Goal: Use online tool/utility: Utilize a website feature to perform a specific function

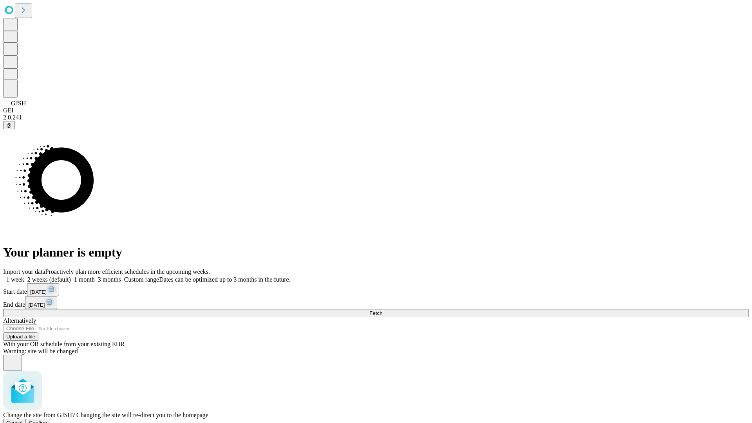
click at [47, 420] on span "Confirm" at bounding box center [38, 423] width 18 height 6
click at [95, 276] on label "1 month" at bounding box center [83, 279] width 24 height 7
click at [382, 310] on span "Fetch" at bounding box center [375, 313] width 13 height 6
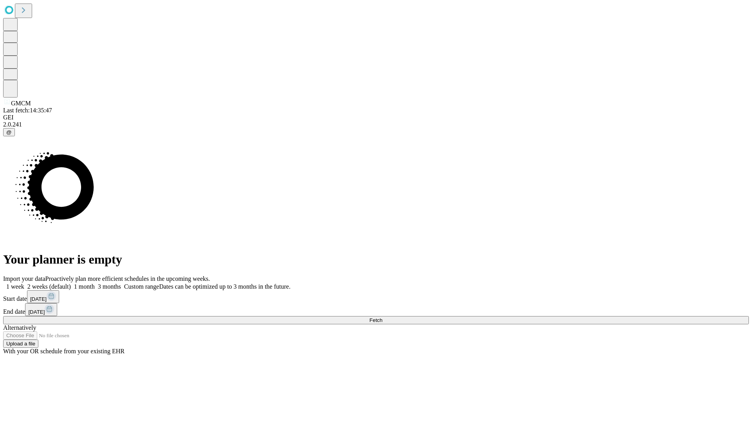
click at [95, 283] on label "1 month" at bounding box center [83, 286] width 24 height 7
click at [382, 317] on span "Fetch" at bounding box center [375, 320] width 13 height 6
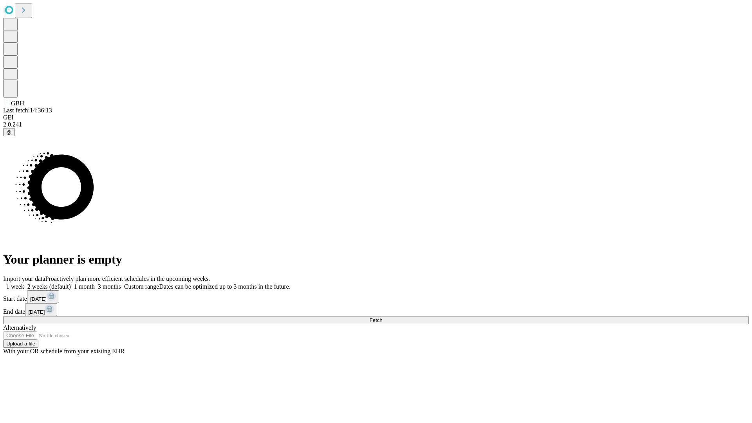
click at [95, 283] on label "1 month" at bounding box center [83, 286] width 24 height 7
click at [382, 317] on span "Fetch" at bounding box center [375, 320] width 13 height 6
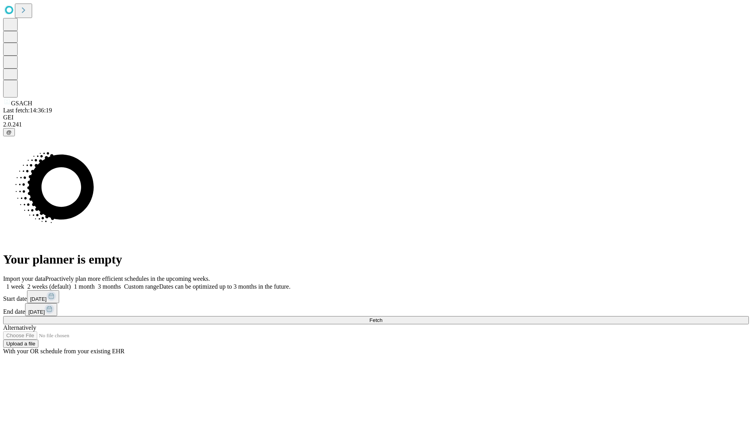
click at [95, 283] on label "1 month" at bounding box center [83, 286] width 24 height 7
click at [382, 317] on span "Fetch" at bounding box center [375, 320] width 13 height 6
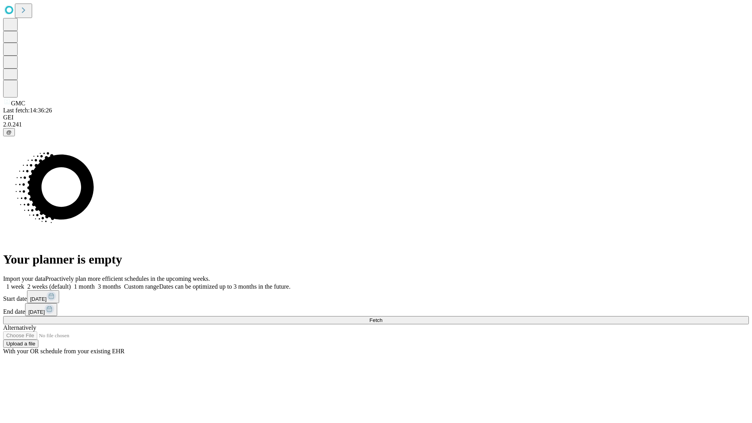
click at [382, 317] on span "Fetch" at bounding box center [375, 320] width 13 height 6
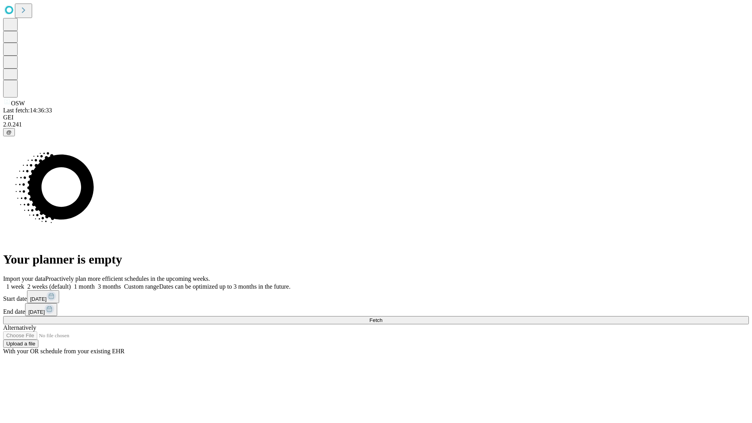
click at [95, 283] on label "1 month" at bounding box center [83, 286] width 24 height 7
click at [382, 317] on span "Fetch" at bounding box center [375, 320] width 13 height 6
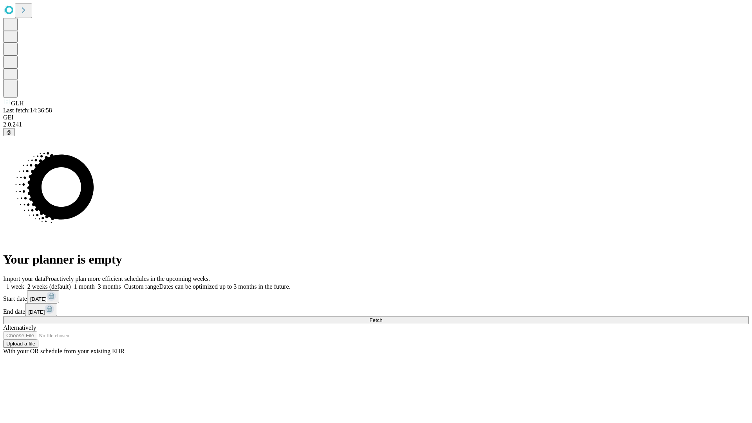
click at [95, 283] on label "1 month" at bounding box center [83, 286] width 24 height 7
click at [382, 317] on span "Fetch" at bounding box center [375, 320] width 13 height 6
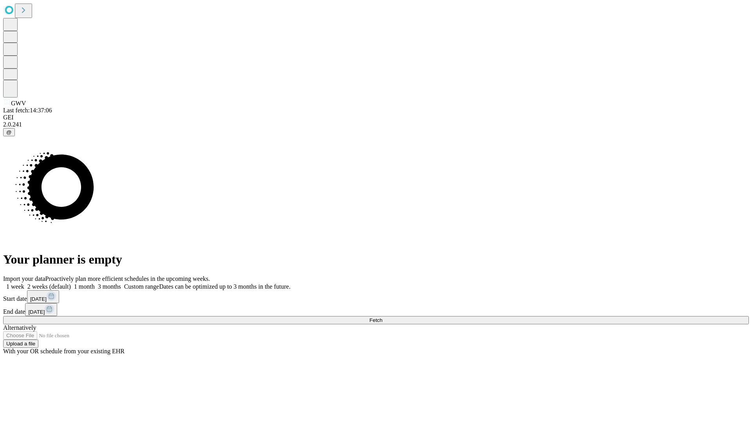
click at [95, 283] on label "1 month" at bounding box center [83, 286] width 24 height 7
click at [382, 317] on span "Fetch" at bounding box center [375, 320] width 13 height 6
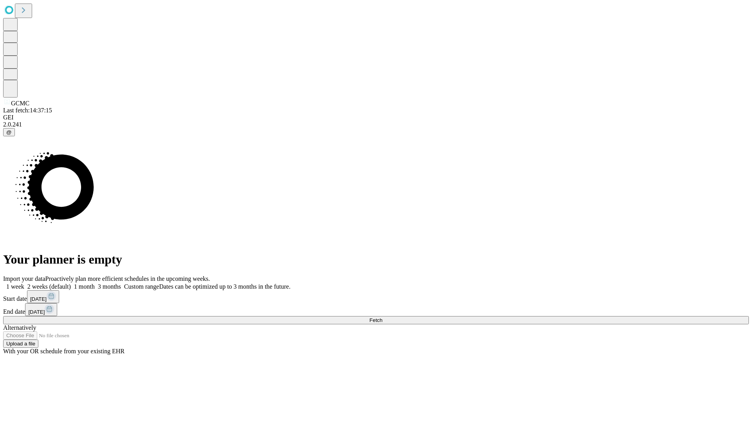
click at [95, 283] on label "1 month" at bounding box center [83, 286] width 24 height 7
click at [382, 317] on span "Fetch" at bounding box center [375, 320] width 13 height 6
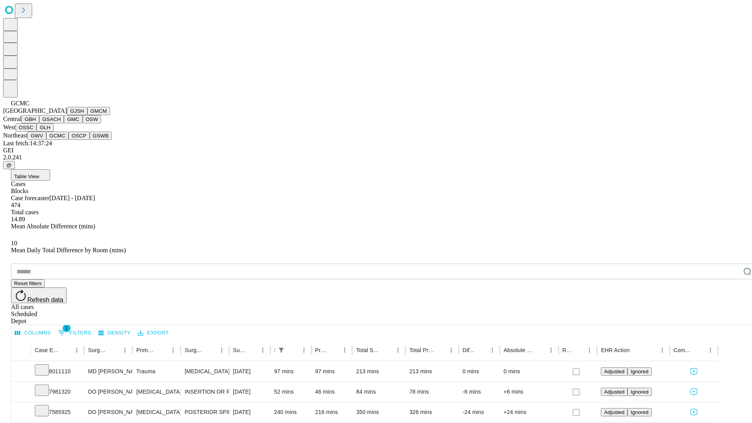
click at [69, 140] on button "OSCP" at bounding box center [79, 136] width 21 height 8
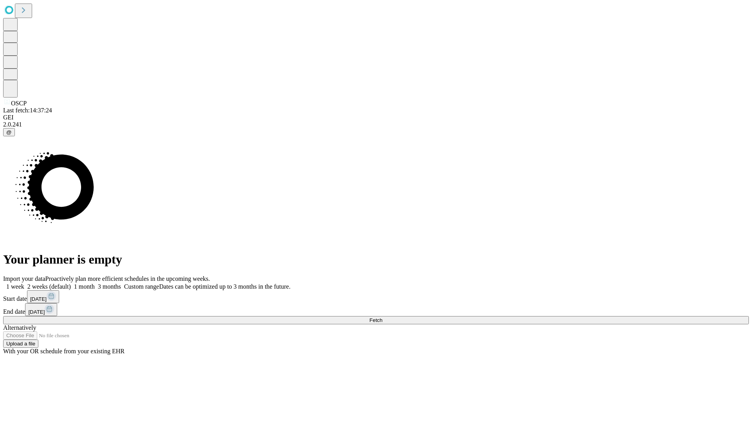
click at [95, 283] on label "1 month" at bounding box center [83, 286] width 24 height 7
click at [382, 317] on span "Fetch" at bounding box center [375, 320] width 13 height 6
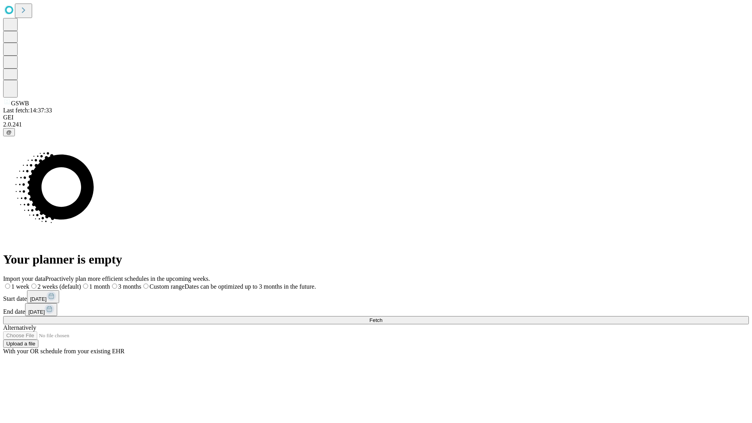
click at [110, 283] on label "1 month" at bounding box center [95, 286] width 29 height 7
click at [382, 317] on span "Fetch" at bounding box center [375, 320] width 13 height 6
